Goal: Register for event/course

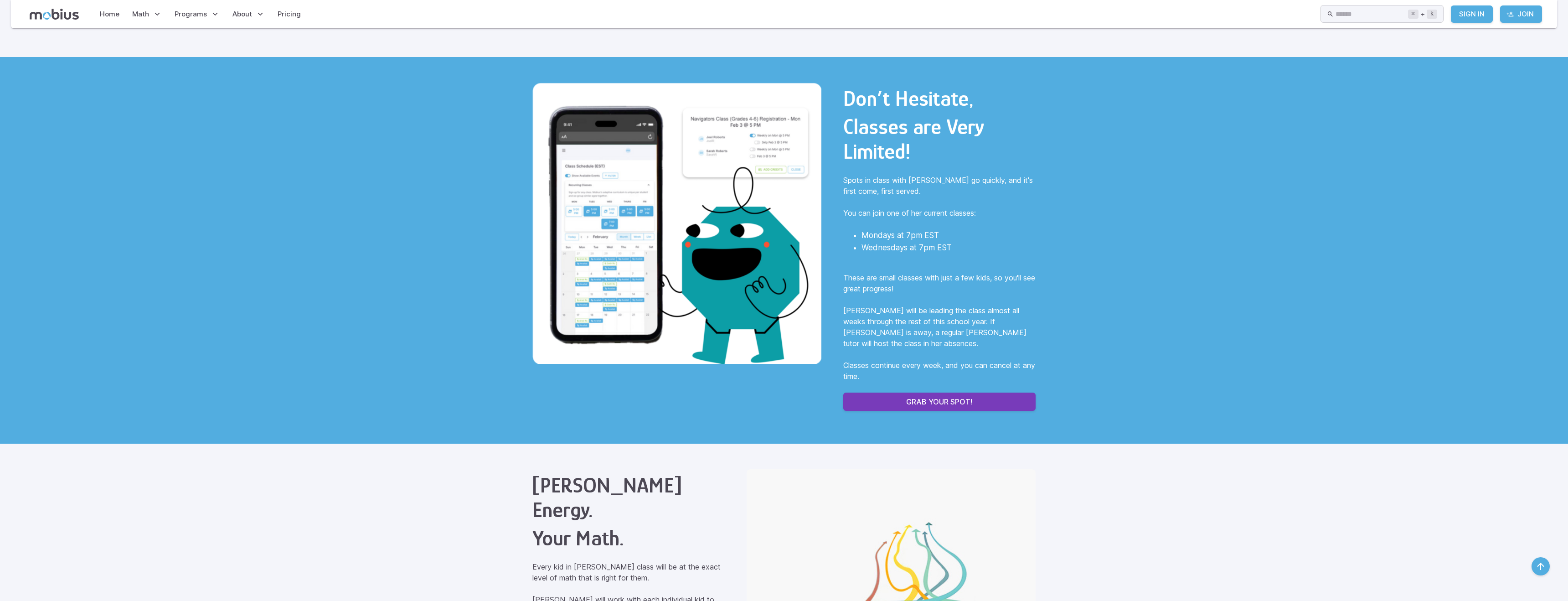
click at [934, 396] on p "Grab Your Spot!" at bounding box center [939, 402] width 66 height 11
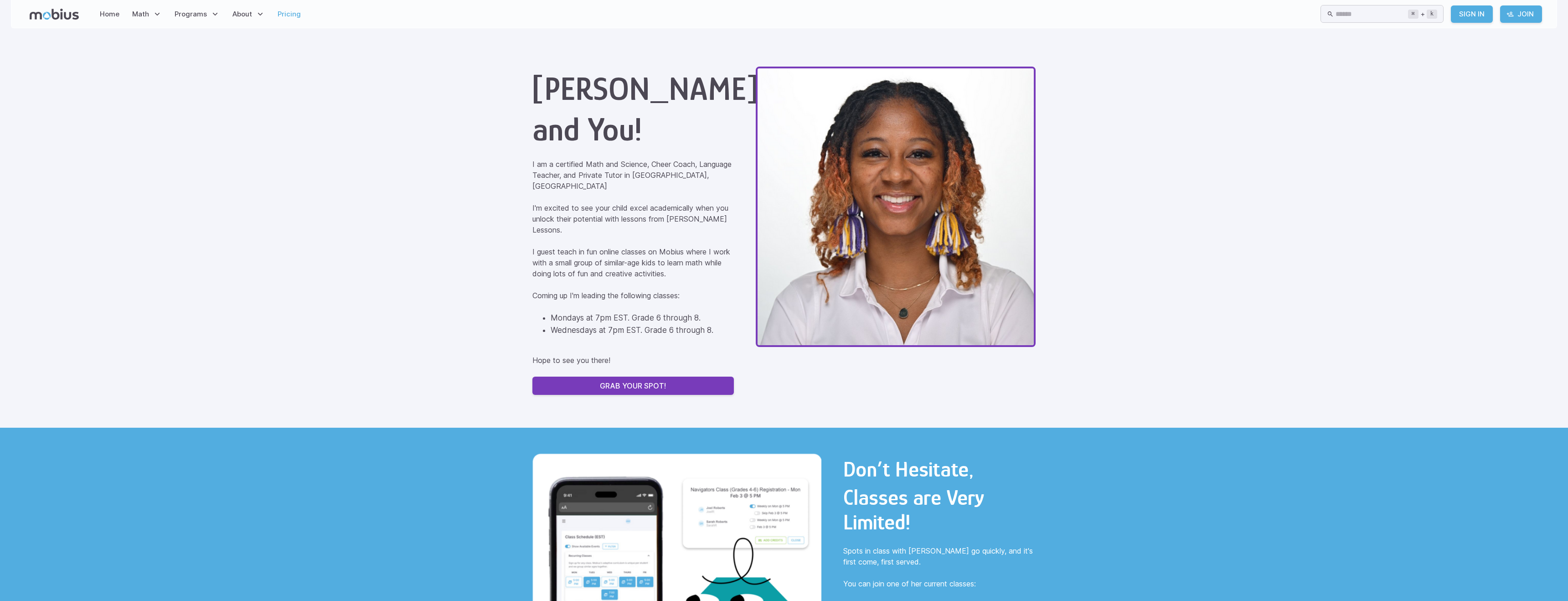
click at [293, 16] on link "Pricing" at bounding box center [289, 14] width 29 height 21
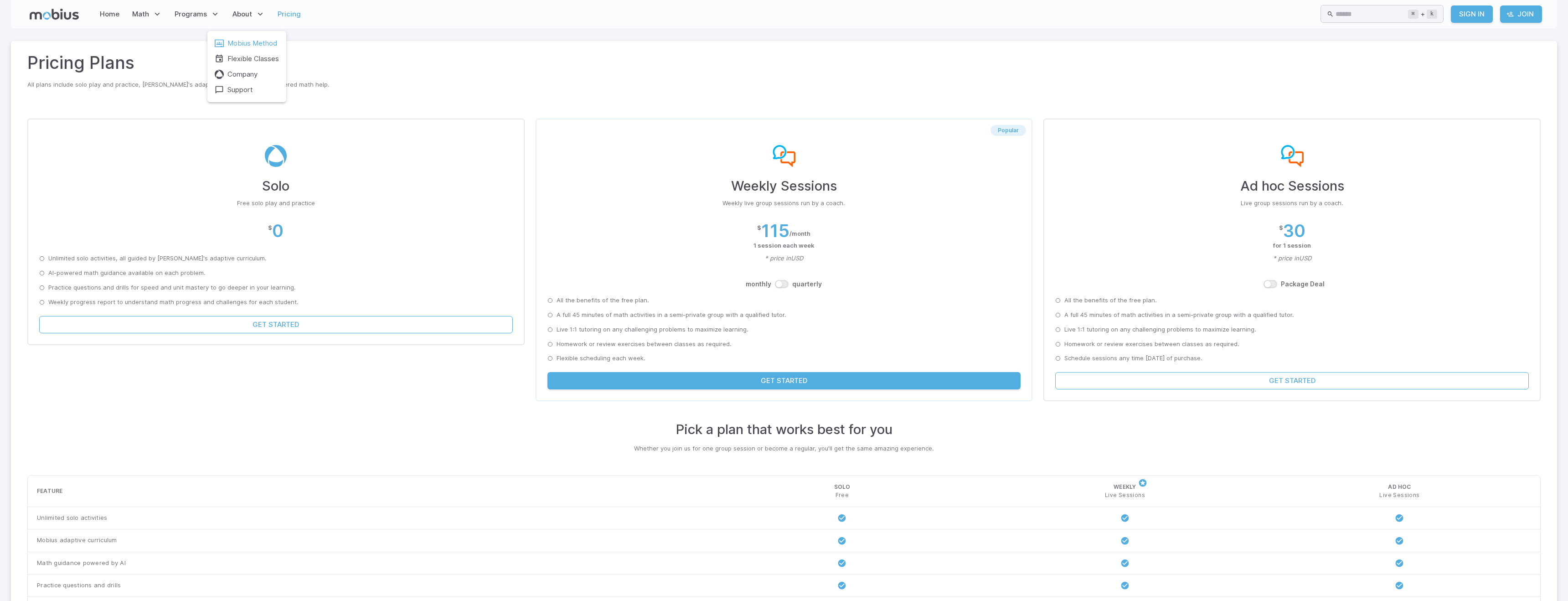
click at [245, 39] on span "Mobius Method" at bounding box center [253, 43] width 50 height 10
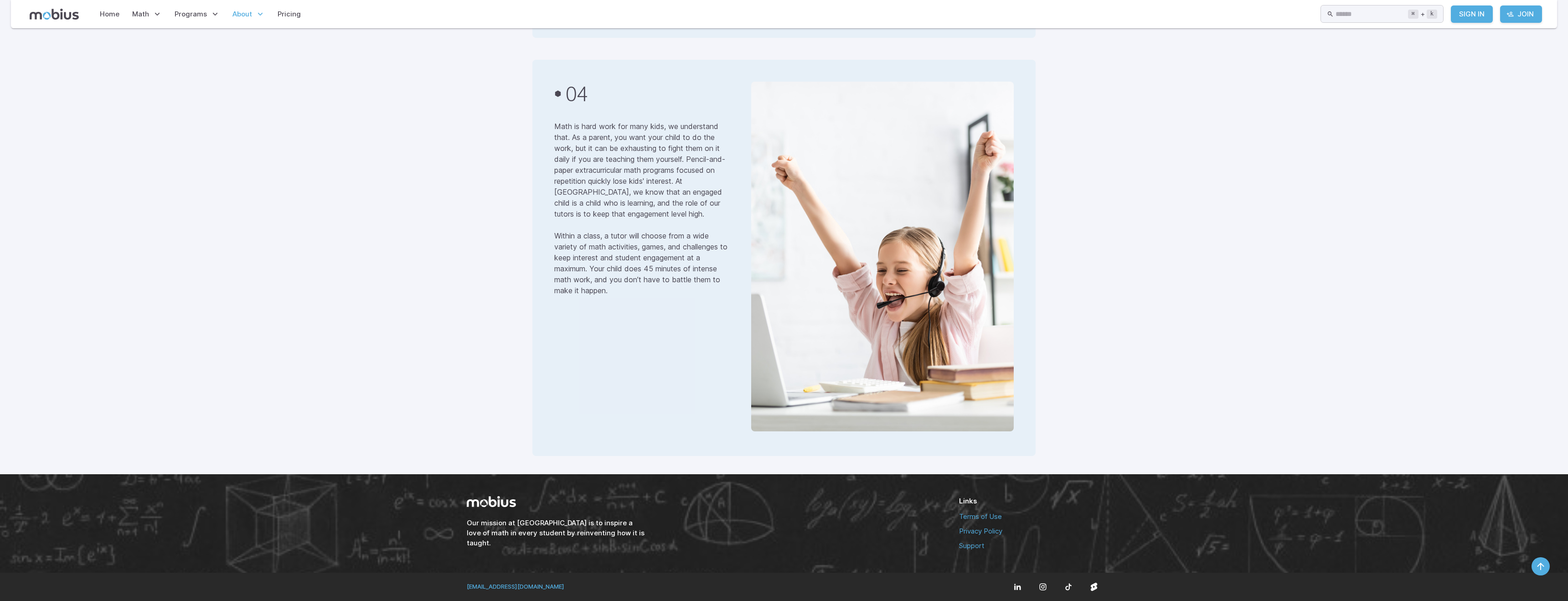
scroll to position [1553, 0]
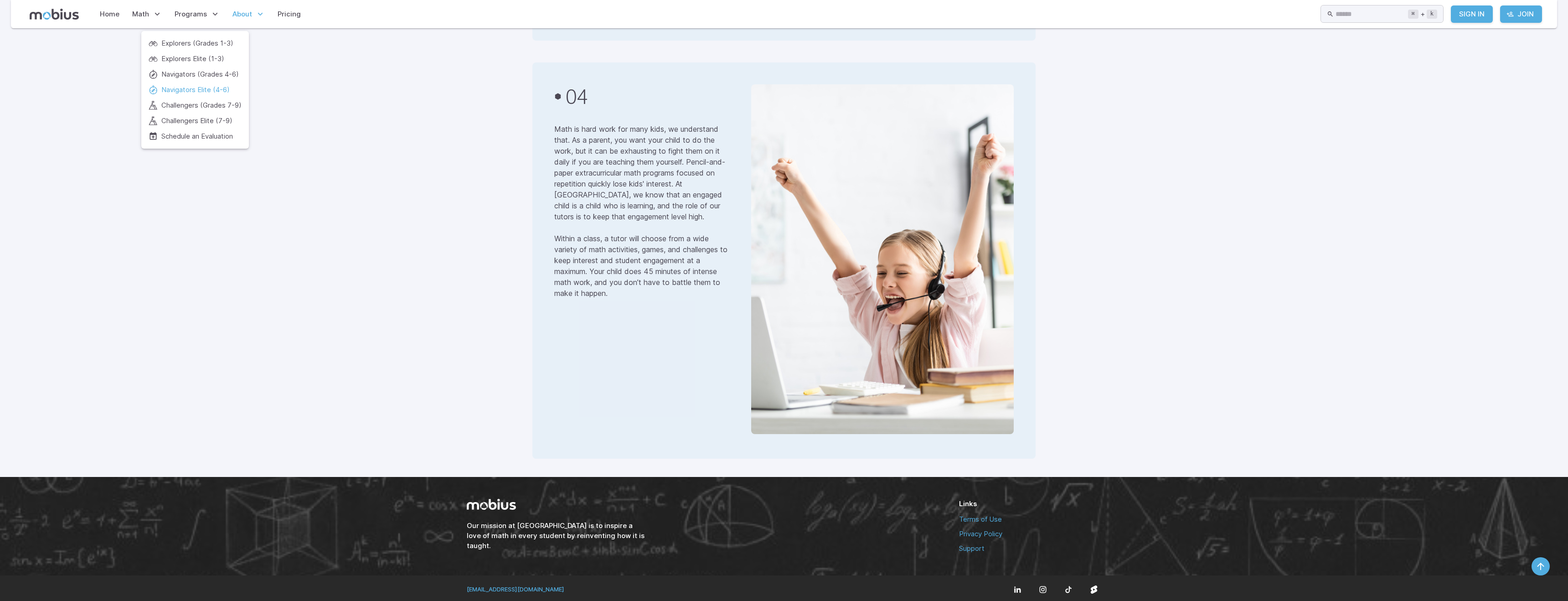
click at [211, 90] on span "Navigators Elite (4-6)" at bounding box center [195, 90] width 68 height 10
